Goal: Information Seeking & Learning: Learn about a topic

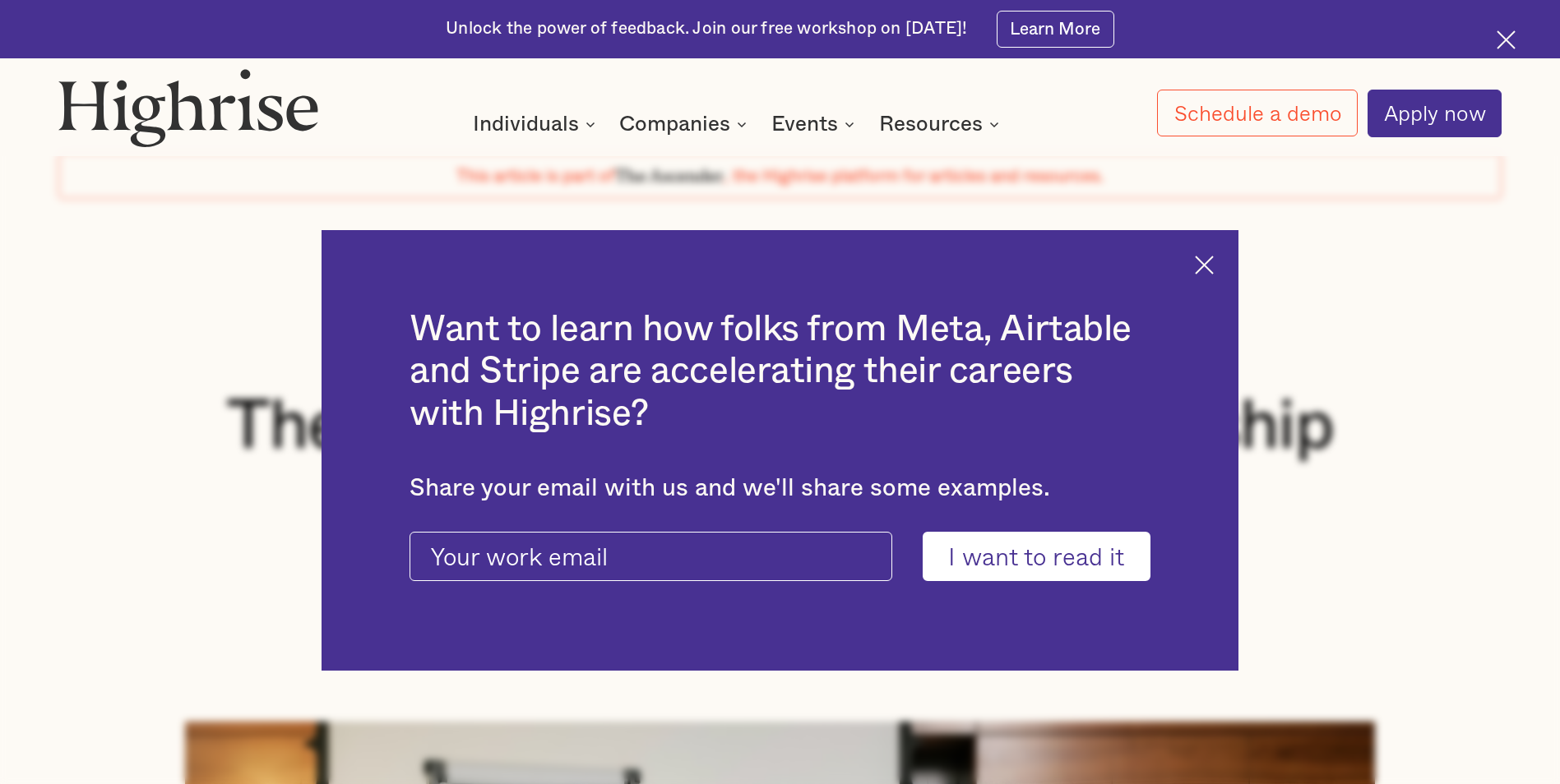
scroll to position [164, 0]
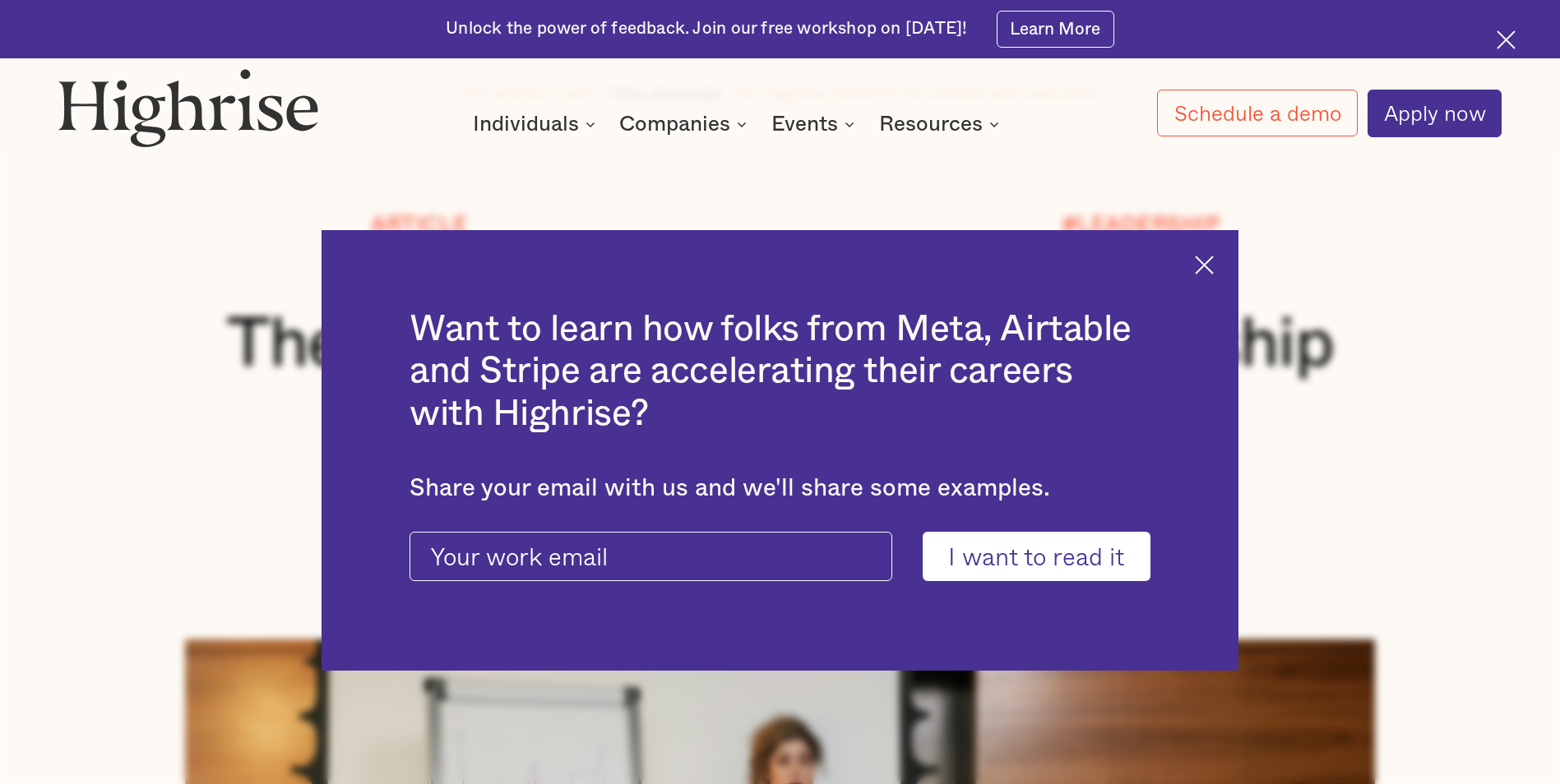
click at [1214, 263] on img at bounding box center [1204, 265] width 19 height 19
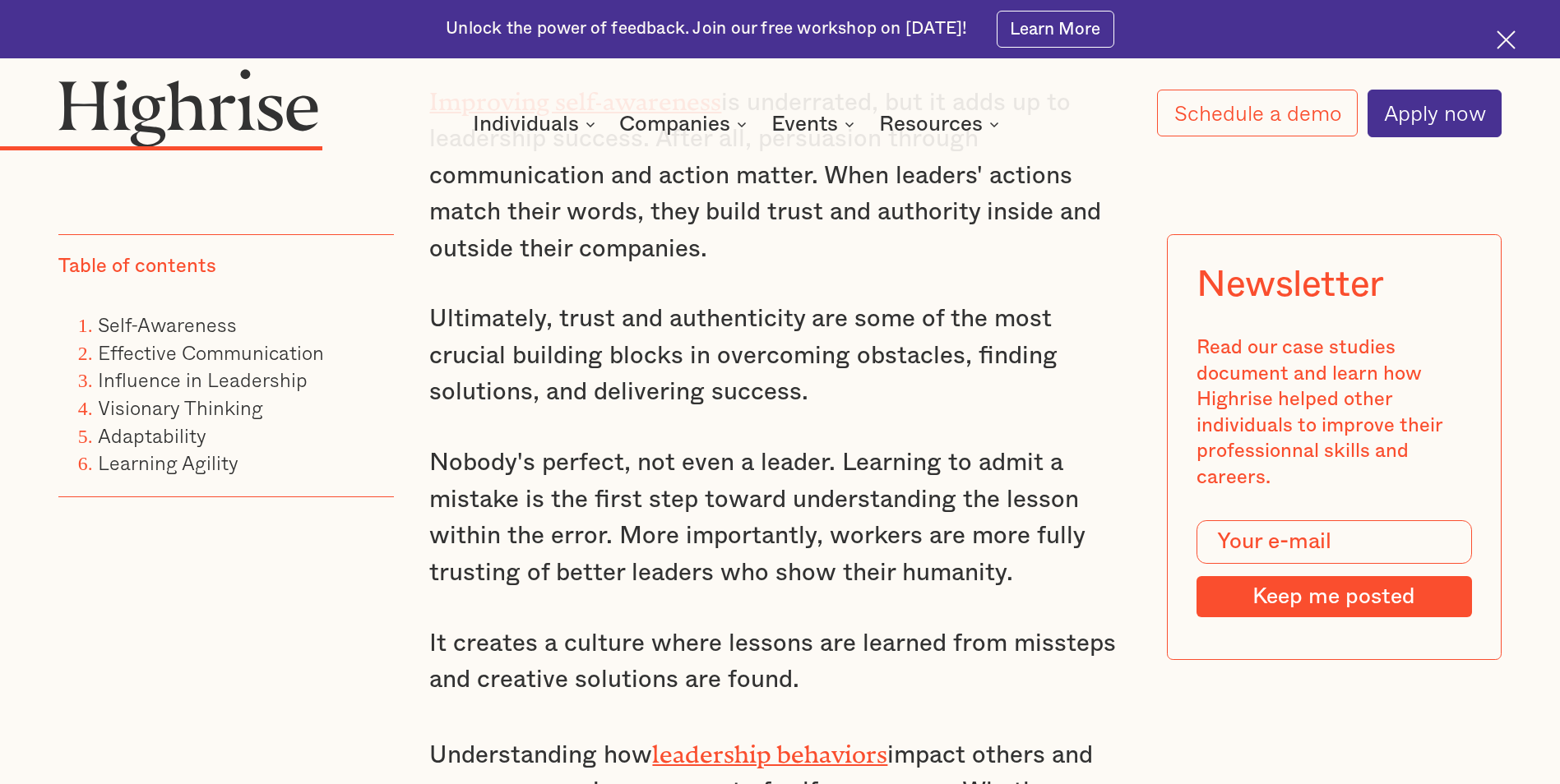
scroll to position [3207, 0]
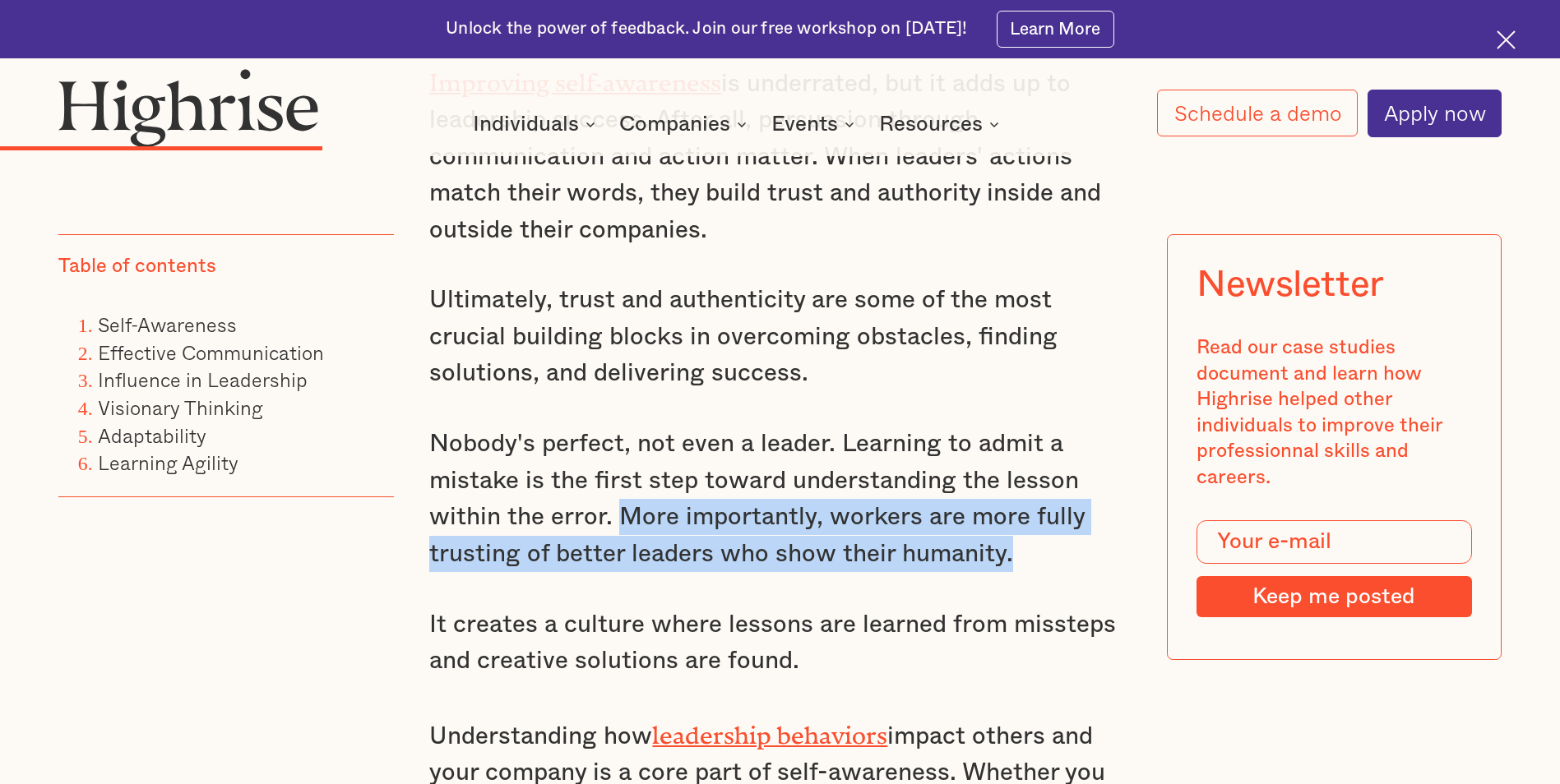
drag, startPoint x: 621, startPoint y: 532, endPoint x: 1006, endPoint y: 567, distance: 386.6
click at [1006, 567] on p "Nobody's perfect, not even a leader. Learning to admit a mistake is the first s…" at bounding box center [780, 499] width 701 height 146
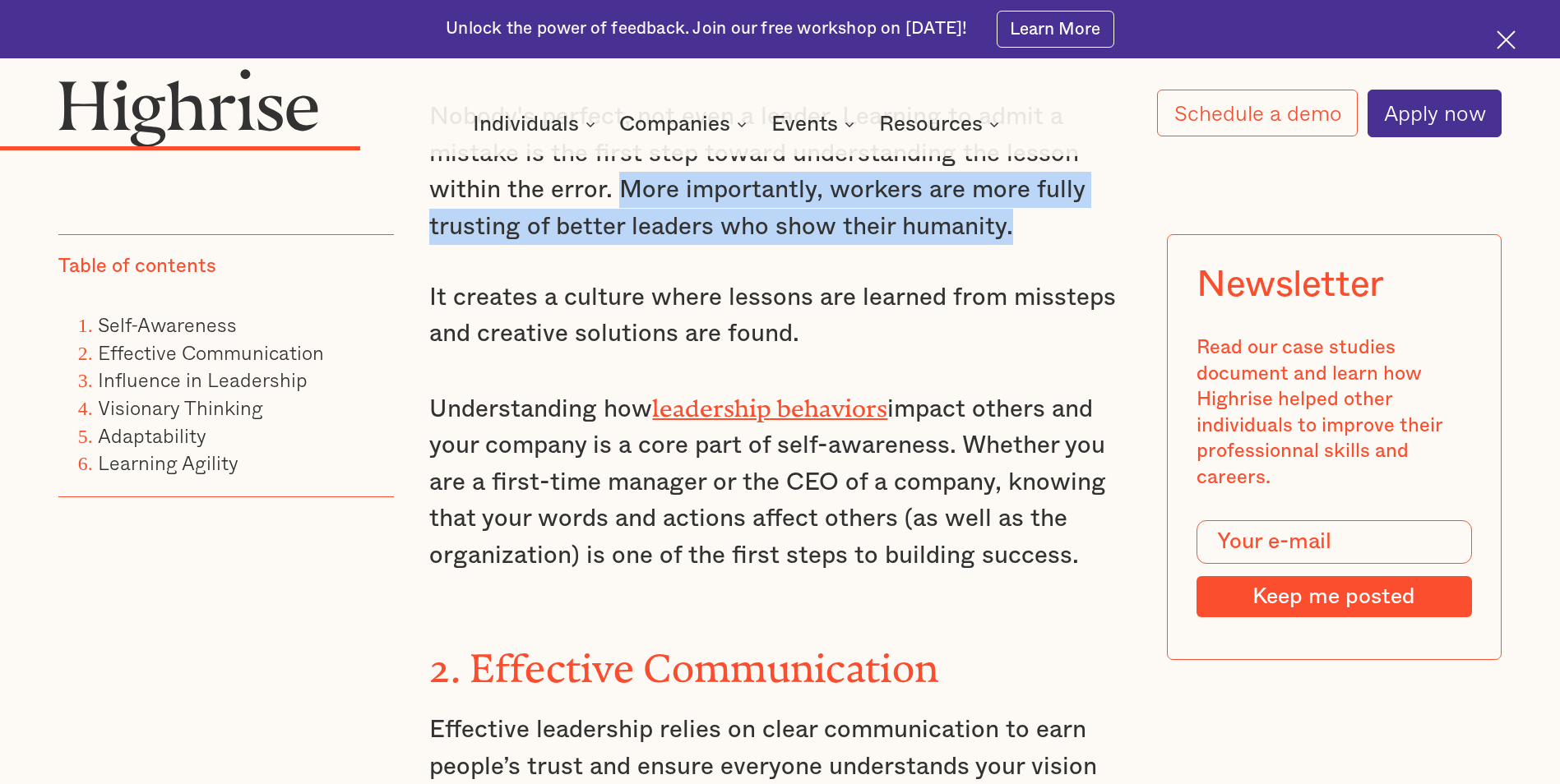
scroll to position [3536, 0]
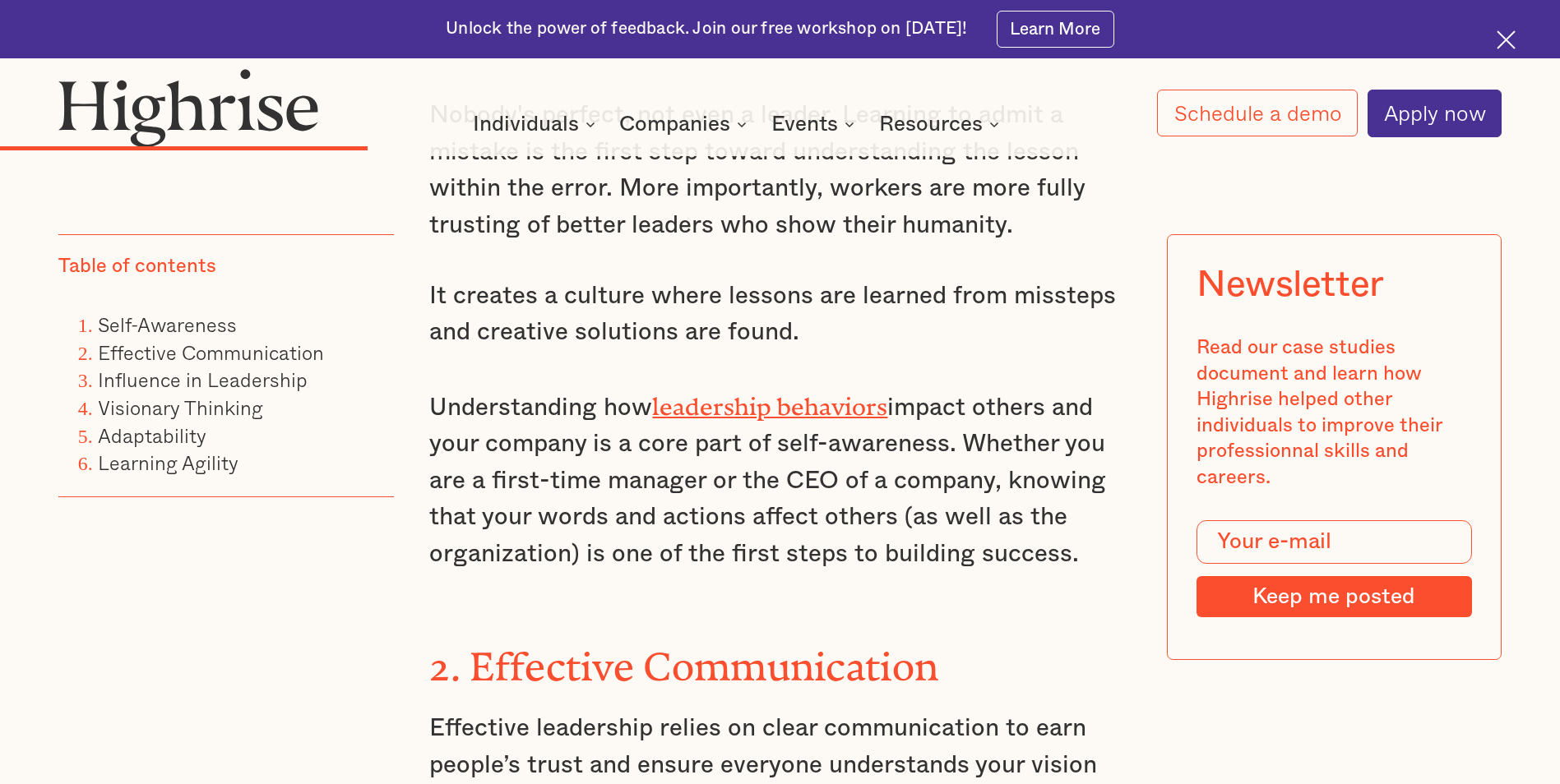
click at [974, 289] on p "It creates a culture where lessons are learned from missteps and creative solut…" at bounding box center [780, 314] width 701 height 73
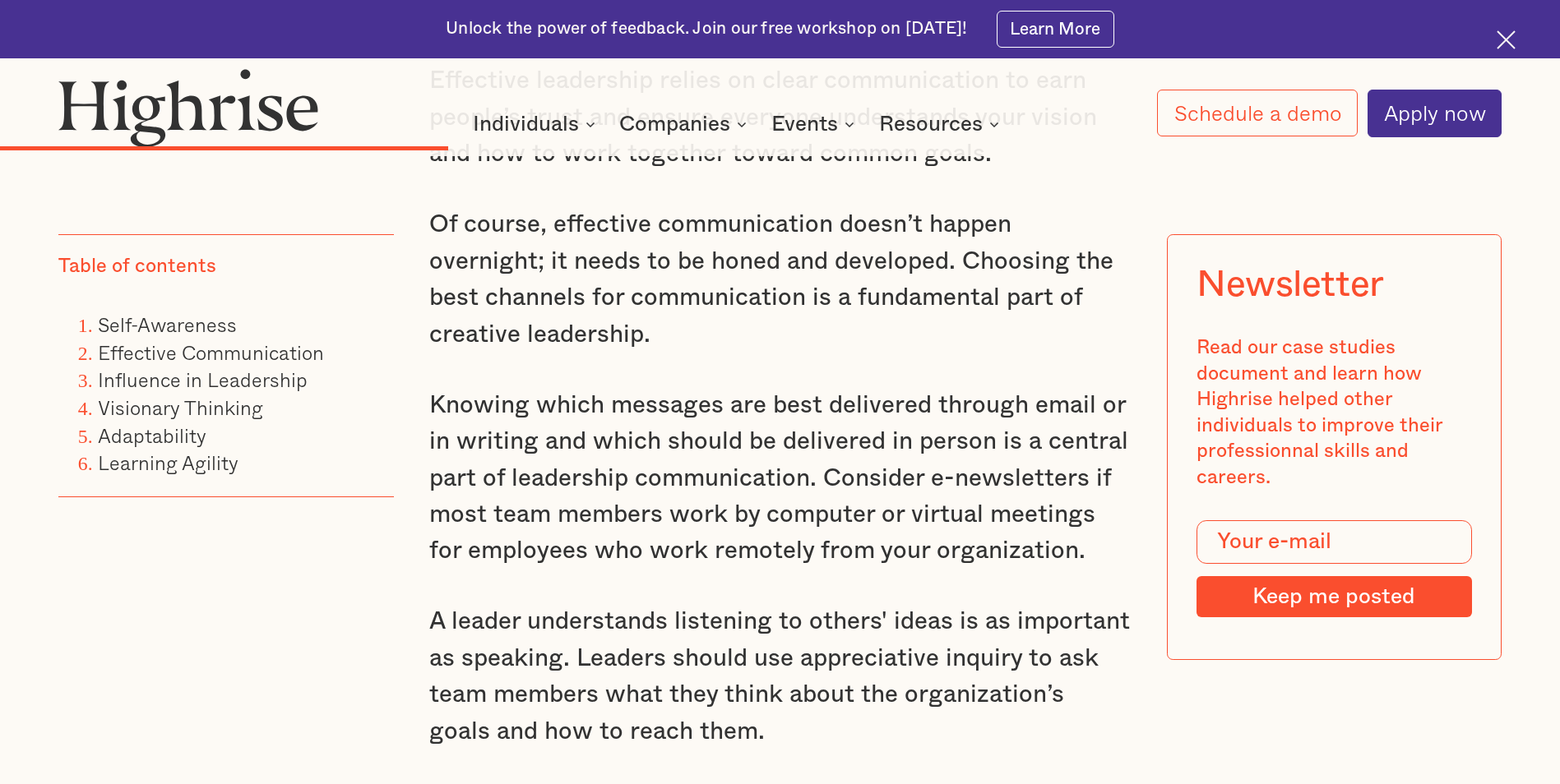
scroll to position [4275, 0]
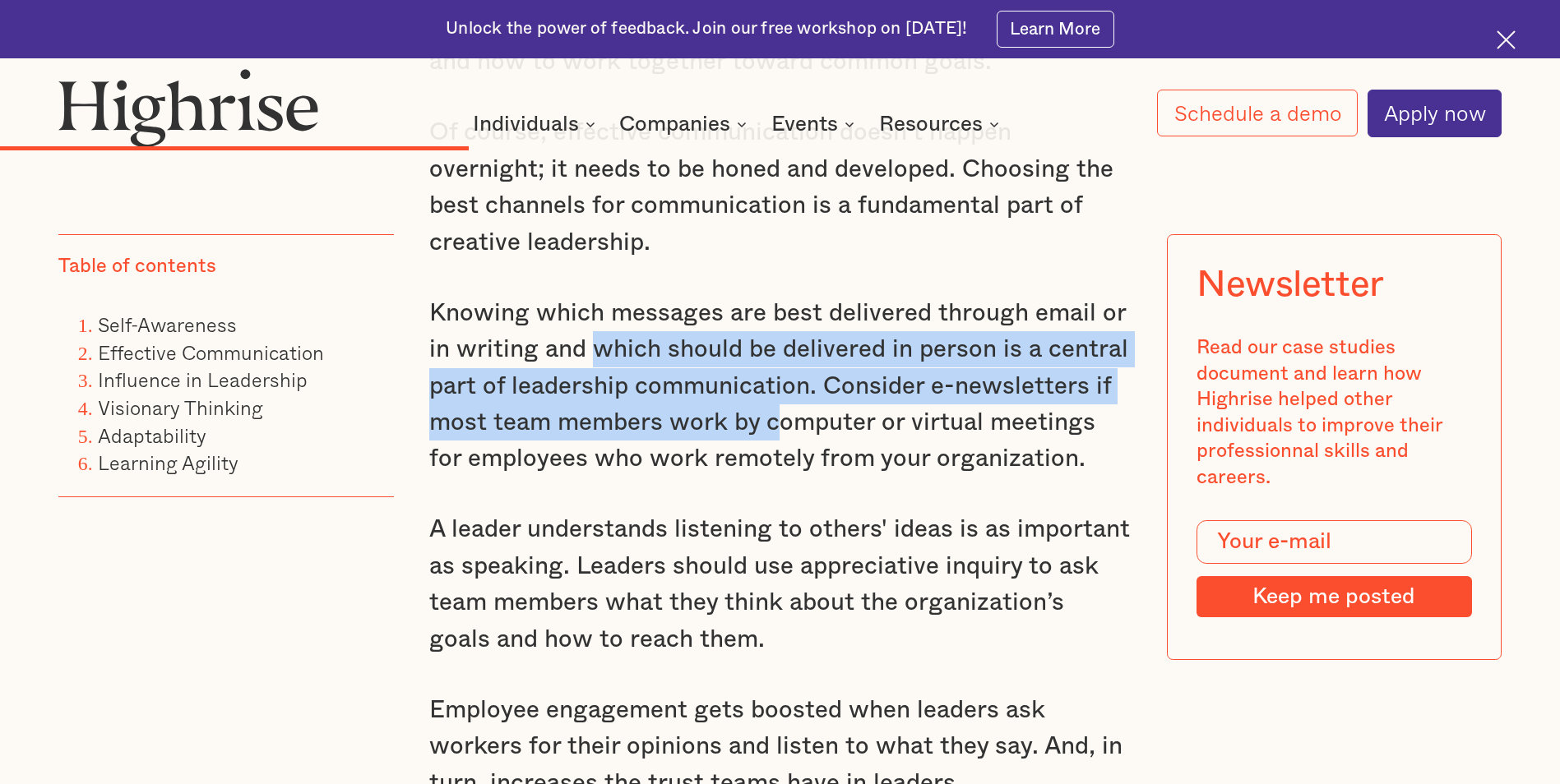
drag, startPoint x: 590, startPoint y: 350, endPoint x: 758, endPoint y: 418, distance: 181.2
click at [758, 418] on p "Knowing which messages are best delivered through email or in writing and which…" at bounding box center [780, 387] width 701 height 182
click at [740, 398] on p "Knowing which messages are best delivered through email or in writing and which…" at bounding box center [780, 387] width 701 height 182
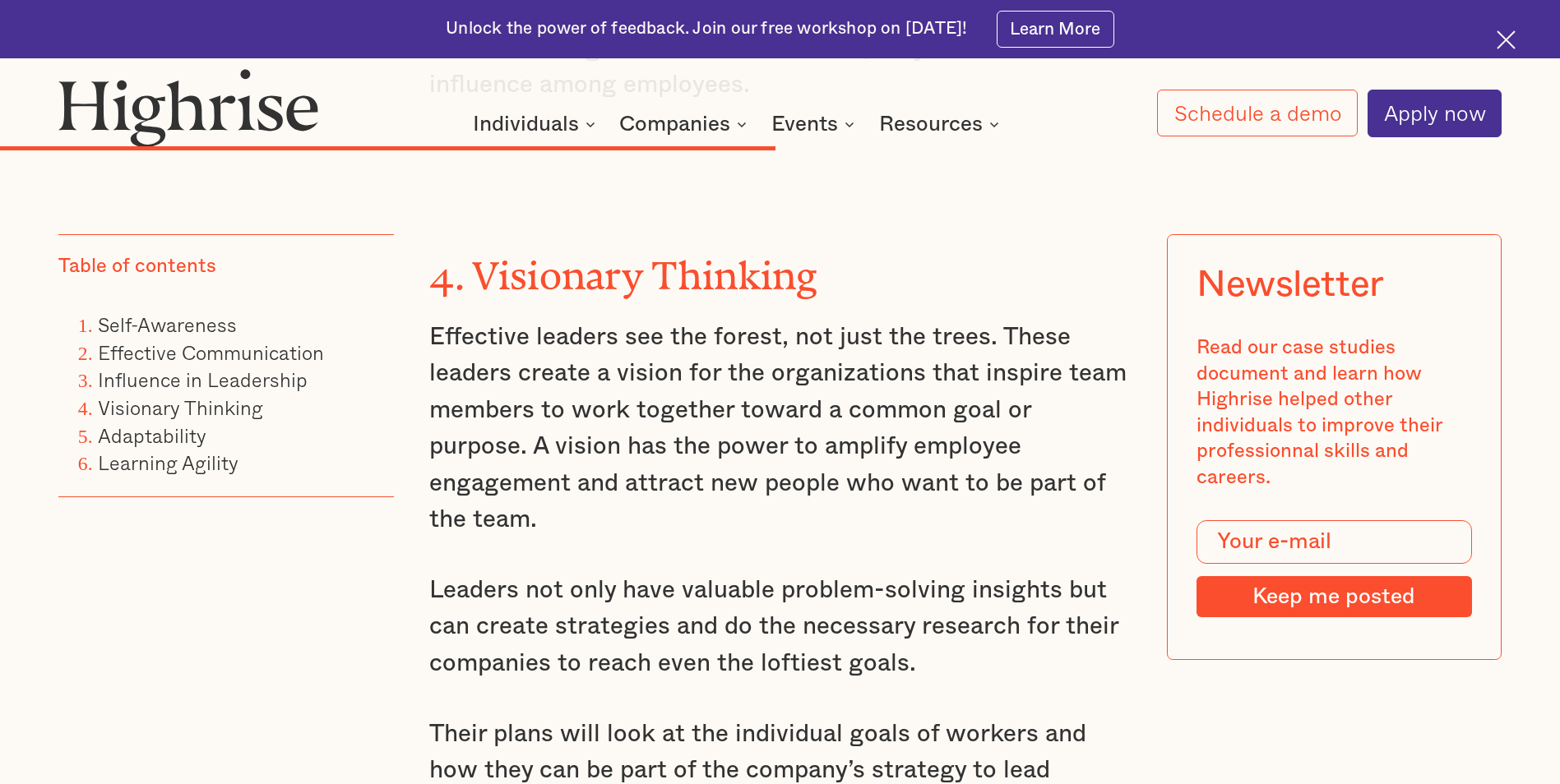
scroll to position [6578, 0]
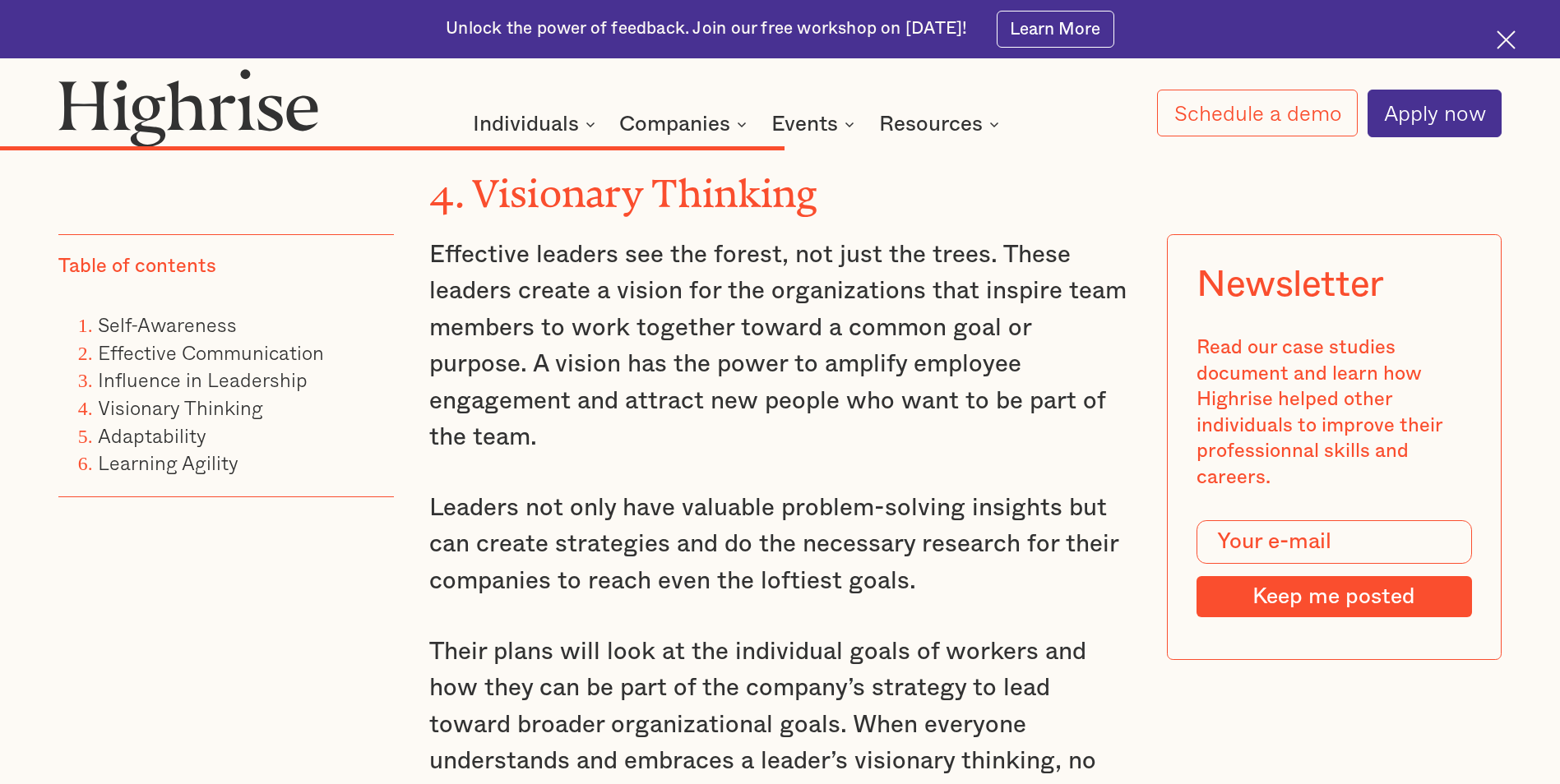
drag, startPoint x: 432, startPoint y: 345, endPoint x: 1060, endPoint y: 367, distance: 628.4
click at [1060, 367] on p "Effective leaders see the forest, not just the trees. These leaders create a vi…" at bounding box center [780, 346] width 701 height 220
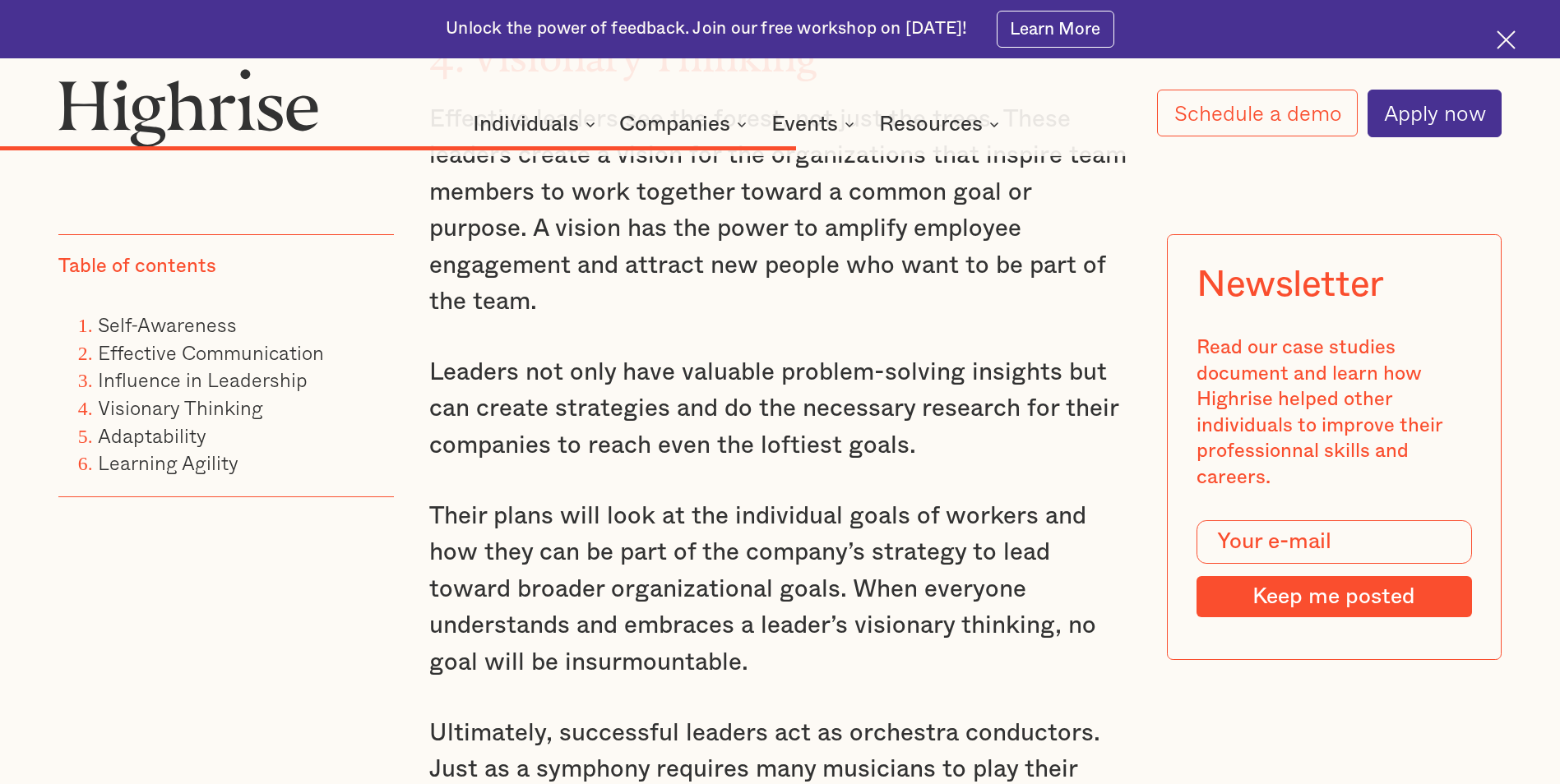
scroll to position [6742, 0]
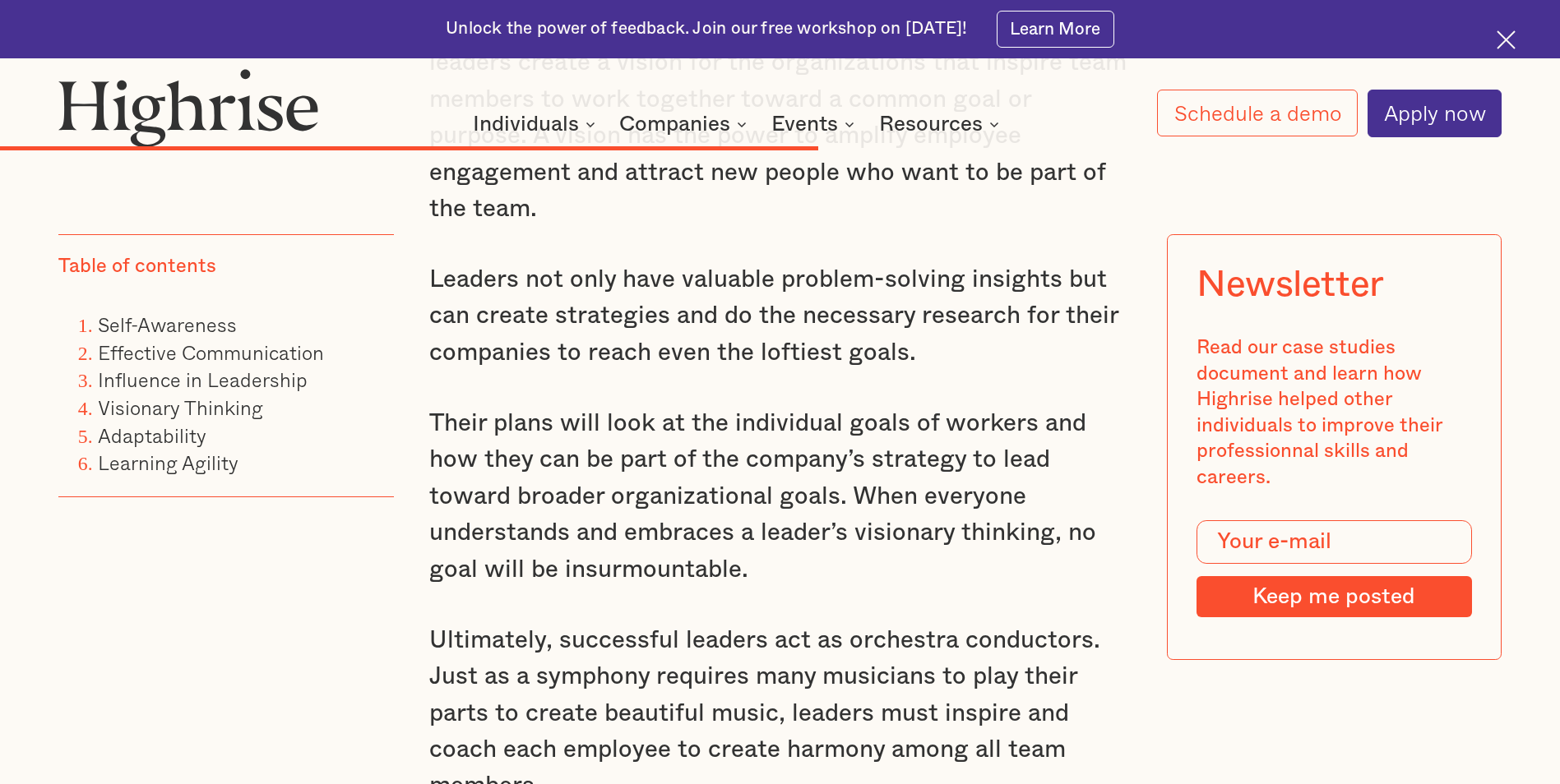
scroll to position [6825, 0]
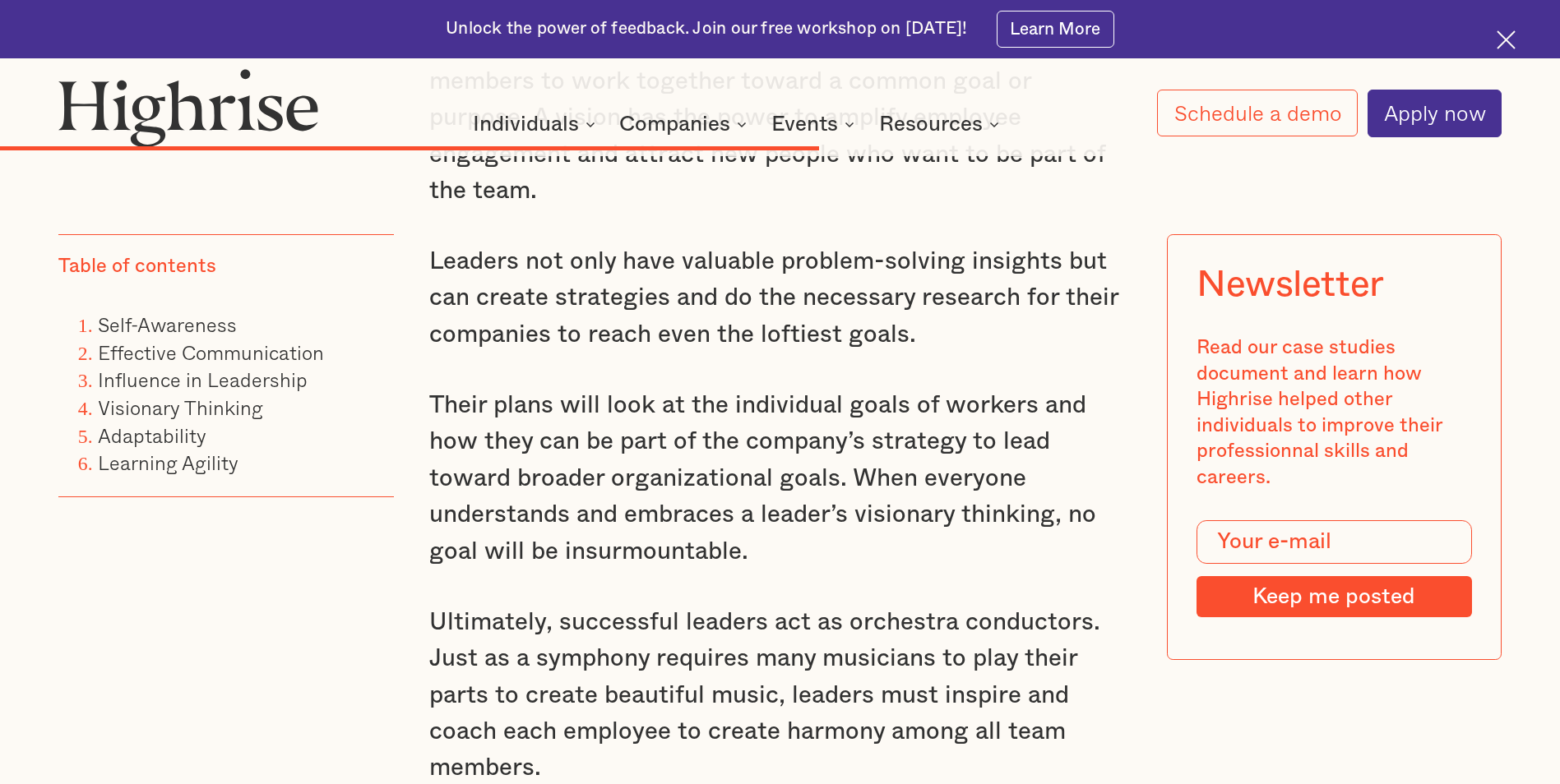
click at [675, 285] on p "Leaders not only have valuable problem-solving insights but can create strategi…" at bounding box center [780, 297] width 701 height 109
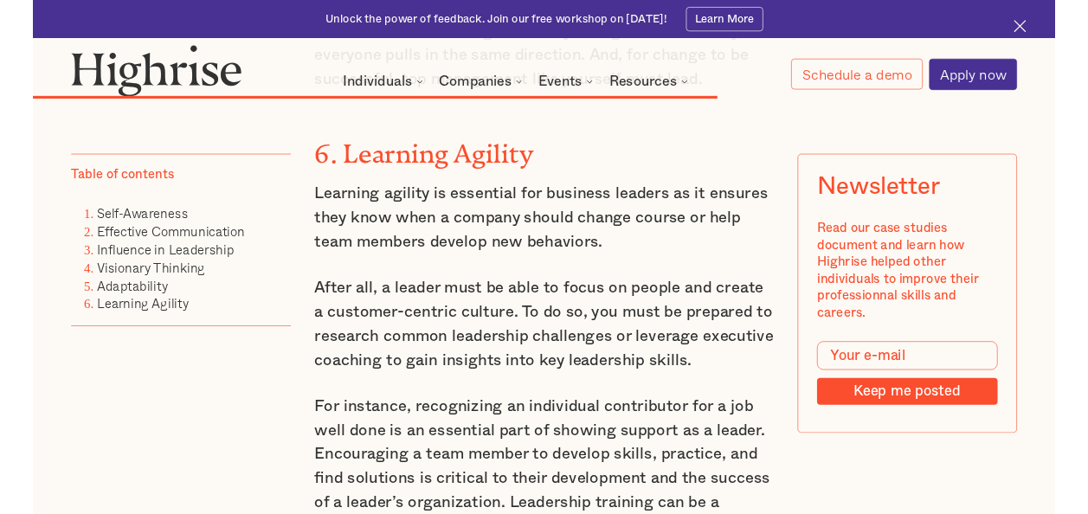
scroll to position [8826, 0]
